Goal: Task Accomplishment & Management: Complete application form

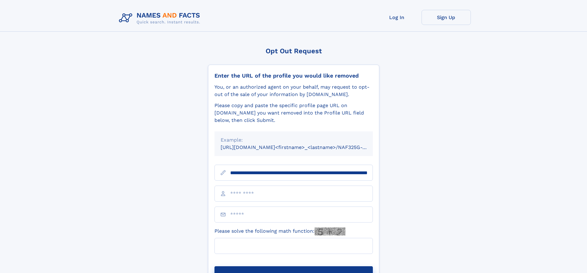
scroll to position [0, 66]
type input "**********"
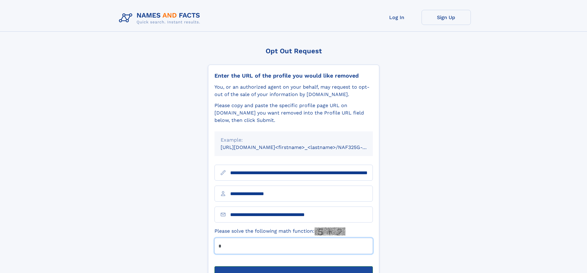
type input "*"
click at [293, 267] on button "Submit Opt Out Request" at bounding box center [294, 277] width 158 height 20
